Goal: Find specific page/section: Find specific page/section

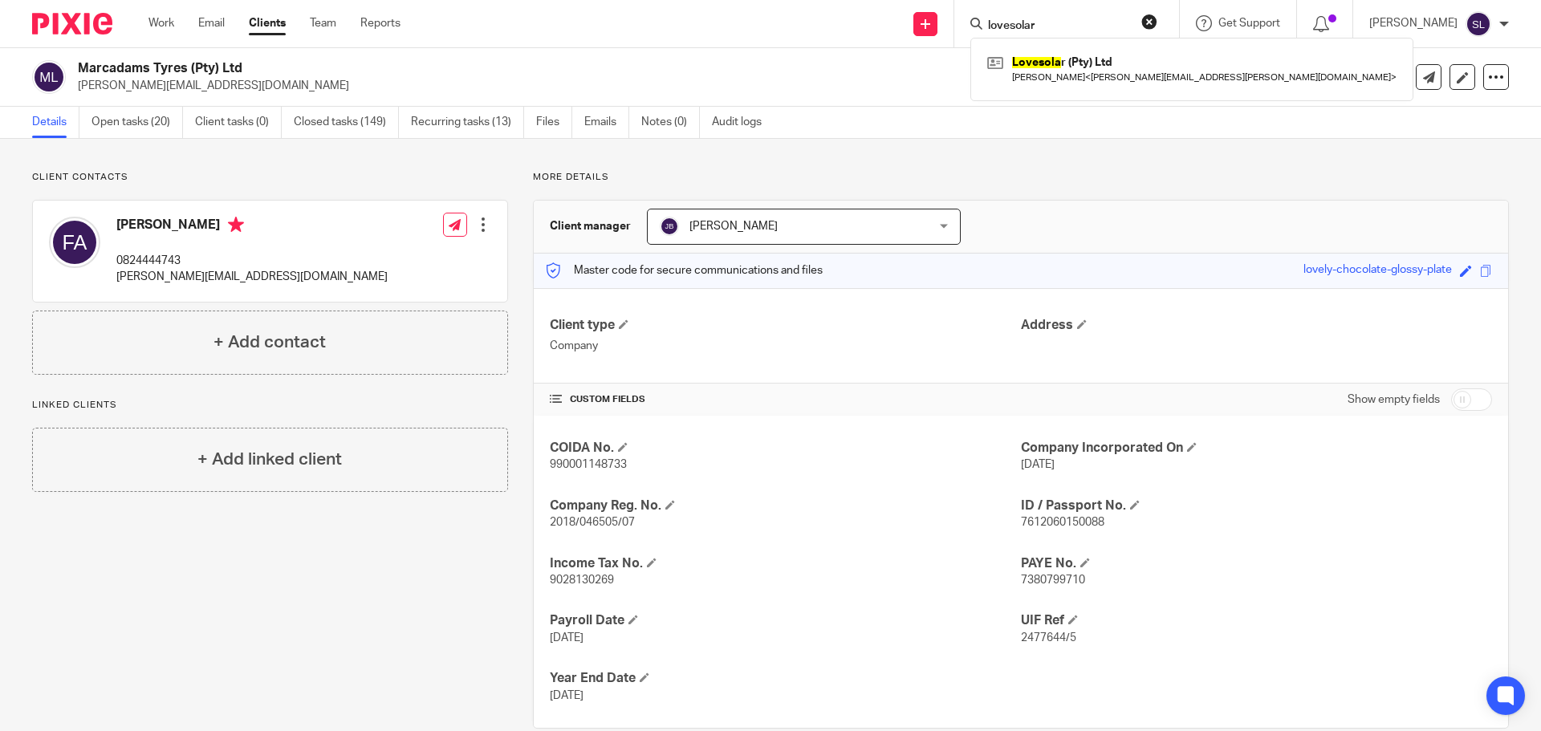
type input "lovesolar"
click button "submit" at bounding box center [0, 0] width 0 height 0
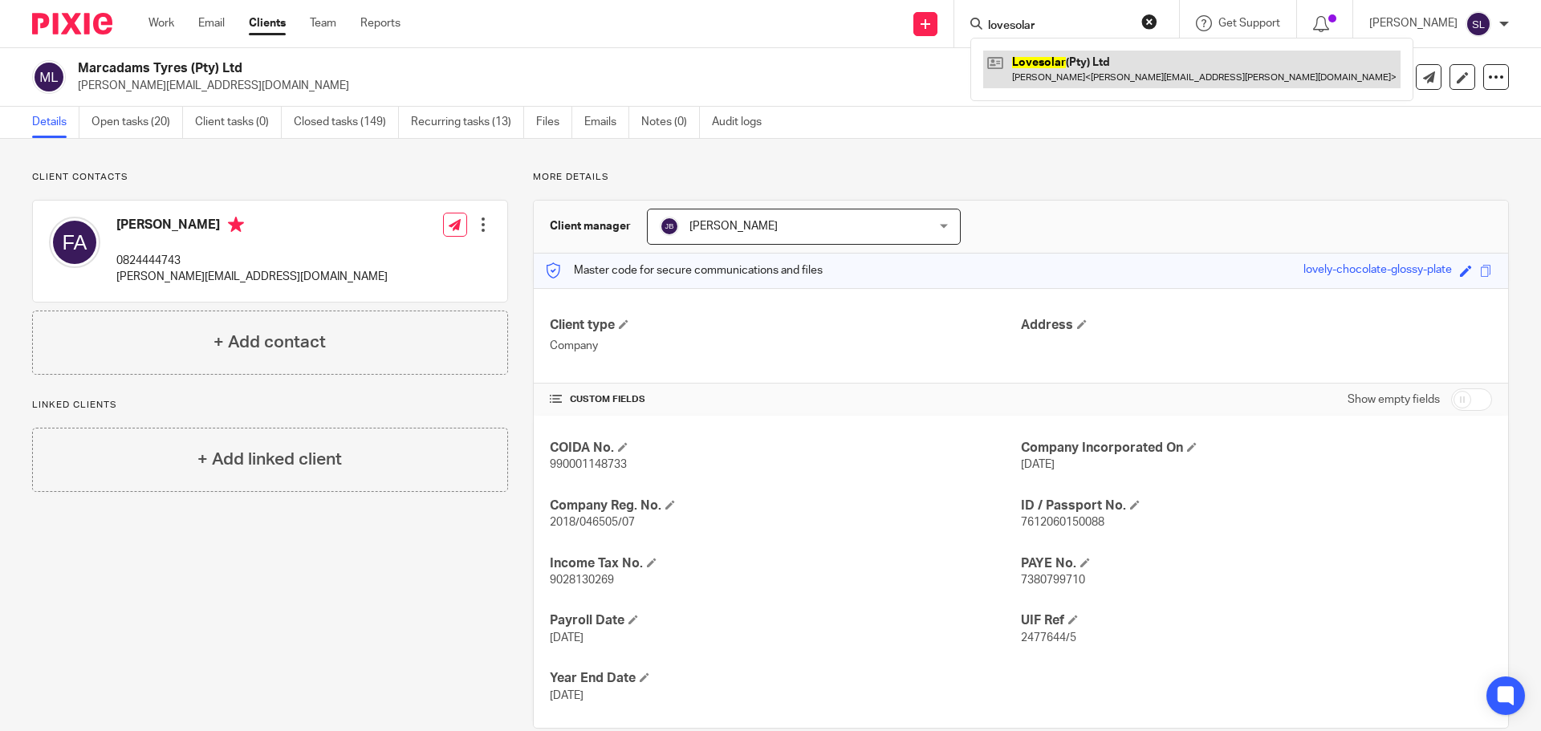
click at [1079, 63] on link at bounding box center [1191, 69] width 417 height 37
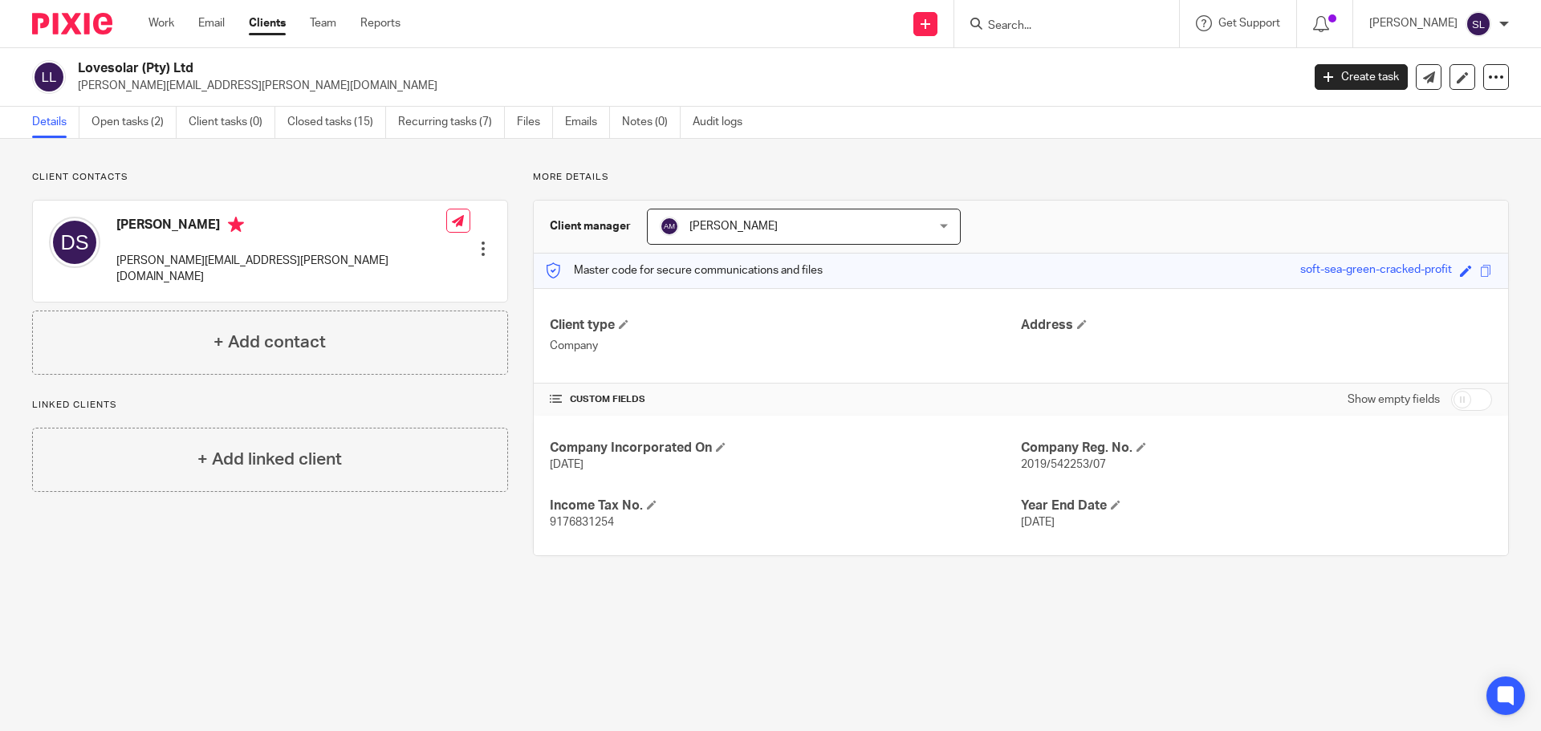
click at [195, 259] on p "[PERSON_NAME][EMAIL_ADDRESS][PERSON_NAME][DOMAIN_NAME]" at bounding box center [281, 269] width 330 height 33
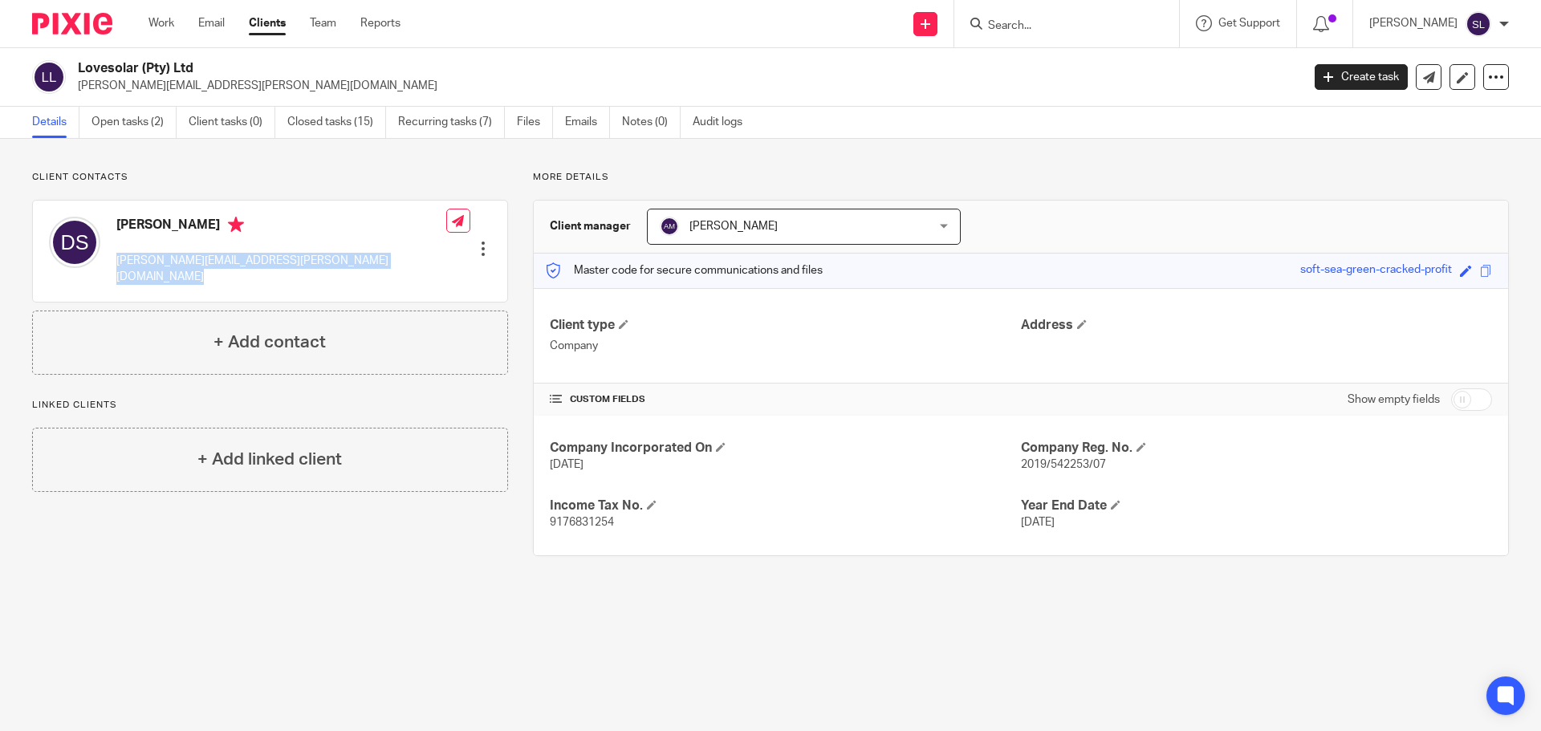
drag, startPoint x: 78, startPoint y: 68, endPoint x: 207, endPoint y: 63, distance: 129.3
click at [207, 63] on h2 "Lovesolar (Pty) Ltd" at bounding box center [563, 68] width 970 height 17
copy h2 "Lovesolar (Pty) Ltd"
